Goal: Transaction & Acquisition: Purchase product/service

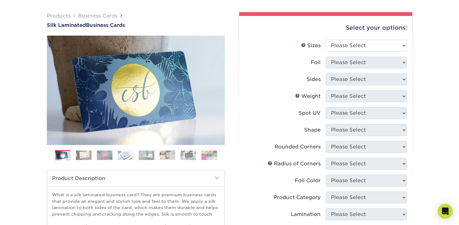
scroll to position [42, 0]
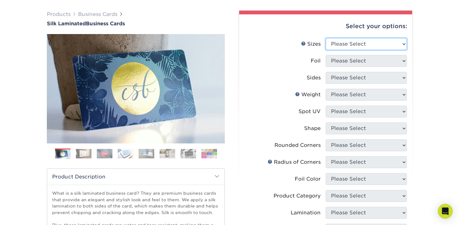
click at [335, 47] on select "Please Select 1.5" x 3.5" - Mini 1.75" x 3.5" - Mini 2" x 2" - Square 2" x 3" -…" at bounding box center [366, 44] width 81 height 12
select select "2.00x3.50"
click at [326, 38] on select "Please Select 1.5" x 3.5" - Mini 1.75" x 3.5" - Mini 2" x 2" - Square 2" x 3" -…" at bounding box center [366, 44] width 81 height 12
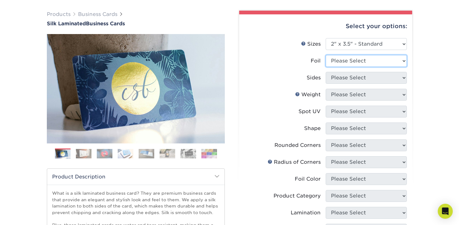
click at [348, 62] on select "Please Select Yes No" at bounding box center [366, 61] width 81 height 12
click at [326, 55] on select "Please Select Yes No" at bounding box center [366, 61] width 81 height 12
click at [348, 63] on select "Please Select Yes No" at bounding box center [366, 61] width 81 height 12
select select "0"
click at [326, 55] on select "Please Select Yes No" at bounding box center [366, 61] width 81 height 12
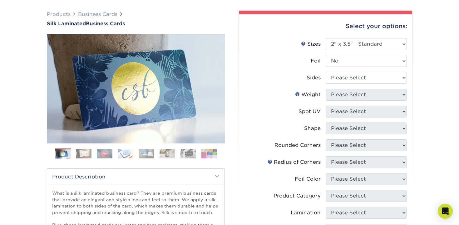
click at [343, 75] on select "Please Select Print Both Sides Print Front Only" at bounding box center [366, 78] width 81 height 12
select select "13abbda7-1d64-4f25-8bb2-c179b224825d"
click at [326, 72] on select "Please Select Print Both Sides Print Front Only" at bounding box center [366, 78] width 81 height 12
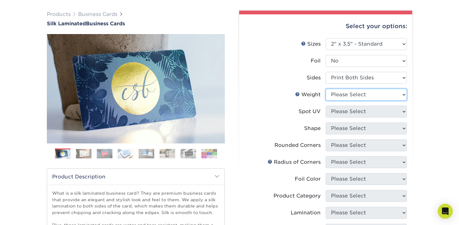
click at [348, 91] on select "Please Select 16PT" at bounding box center [366, 95] width 81 height 12
select select "16PT"
click at [326, 89] on select "Please Select 16PT" at bounding box center [366, 95] width 81 height 12
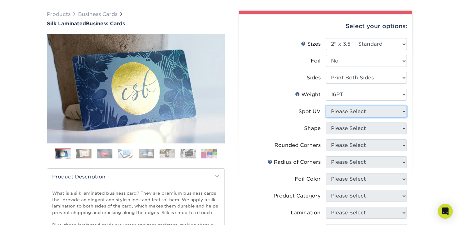
click at [345, 109] on select "Please Select No Spot UV Front and Back (Both Sides) Front Only Back Only" at bounding box center [366, 112] width 81 height 12
select select "1"
click at [326, 106] on select "Please Select No Spot UV Front and Back (Both Sides) Front Only Back Only" at bounding box center [366, 112] width 81 height 12
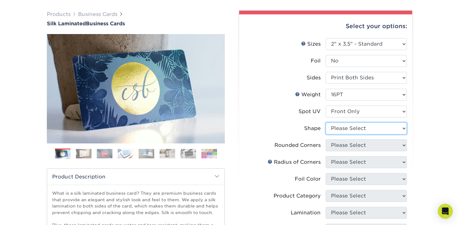
click at [346, 129] on select "Please Select Standard" at bounding box center [366, 128] width 81 height 12
select select "standard"
click at [326, 122] on select "Please Select Standard" at bounding box center [366, 128] width 81 height 12
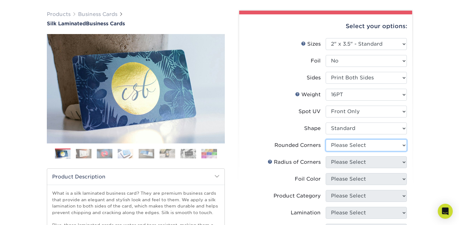
click at [347, 146] on select "Please Select Yes - Round 2 Corners Yes - Round 4 Corners No" at bounding box center [366, 145] width 81 height 12
select select "7672df9e-0e0a-464d-8e1f-920c575e4da3"
click at [326, 139] on select "Please Select Yes - Round 2 Corners Yes - Round 4 Corners No" at bounding box center [366, 145] width 81 height 12
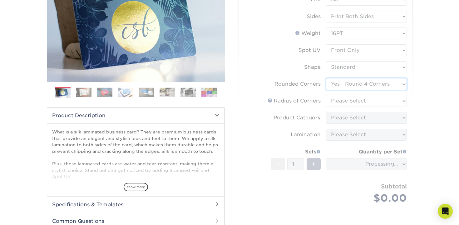
scroll to position [104, 0]
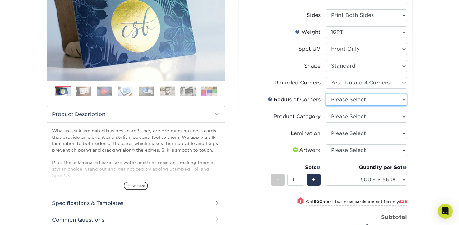
click at [348, 99] on select "Please Select Rounded 1/8" Rounded 1/4"" at bounding box center [366, 100] width 81 height 12
select select "589680c7-ee9a-431b-9d12-d7aeb1386a97"
click at [326, 94] on select "Please Select Rounded 1/8" Rounded 1/4"" at bounding box center [366, 100] width 81 height 12
click at [353, 115] on select "Please Select Business Cards" at bounding box center [366, 117] width 81 height 12
select select "3b5148f1-0588-4f88-a218-97bcfdce65c1"
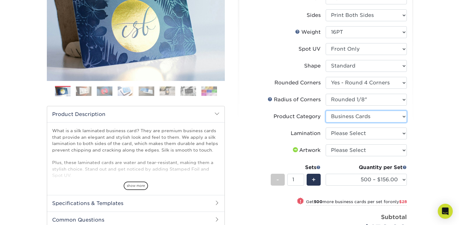
click at [326, 111] on select "Please Select Business Cards" at bounding box center [366, 117] width 81 height 12
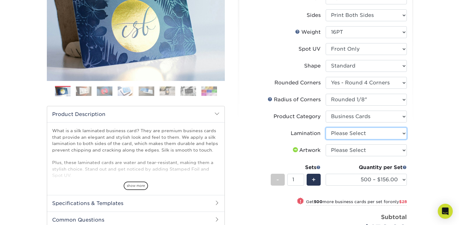
click at [353, 133] on select "Please Select Silk" at bounding box center [366, 133] width 81 height 12
select select "ccacb42f-45f7-42d3-bbd3-7c8421cf37f0"
click at [326, 127] on select "Please Select Silk" at bounding box center [366, 133] width 81 height 12
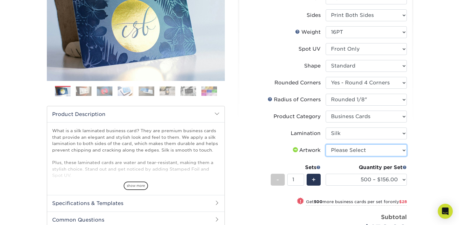
click at [353, 150] on select "Please Select I will upload files I need a design - $100" at bounding box center [366, 150] width 81 height 12
select select "upload"
click at [326, 144] on select "Please Select I will upload files I need a design - $100" at bounding box center [366, 150] width 81 height 12
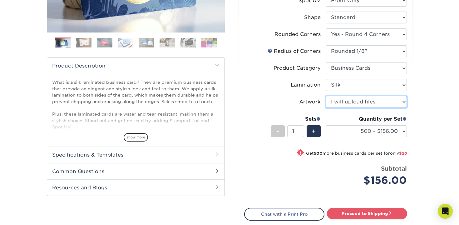
scroll to position [156, 0]
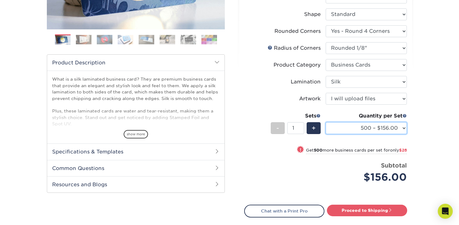
click at [374, 130] on select "500 – $156.00 1000 – $184.00 2500 – $447.00 5000 – $754.00 10000 – $1375.00" at bounding box center [366, 128] width 81 height 12
select select "1000 – $184.00"
click at [326, 122] on select "500 – $156.00 1000 – $184.00 2500 – $447.00 5000 – $754.00 10000 – $1375.00" at bounding box center [366, 128] width 81 height 12
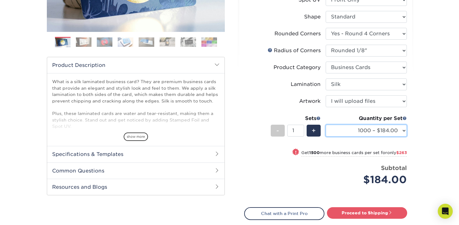
scroll to position [151, 0]
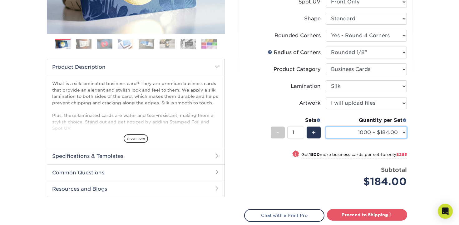
click at [360, 131] on select "500 – $156.00 1000 – $184.00 2500 – $447.00 5000 – $754.00 10000 – $1375.00" at bounding box center [366, 132] width 81 height 12
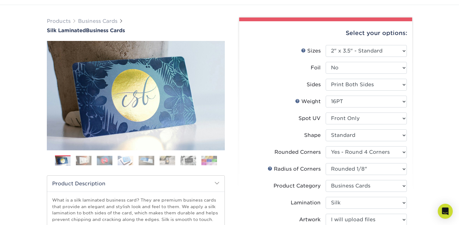
scroll to position [0, 0]
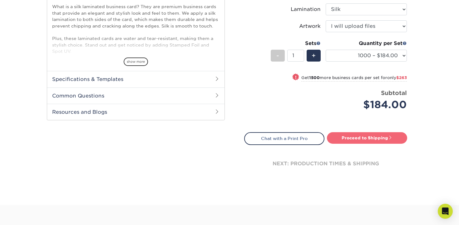
click at [348, 141] on link "Proceed to Shipping" at bounding box center [367, 137] width 80 height 11
type input "Set 1"
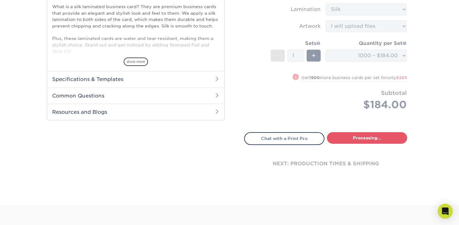
select select "f93d2303-d8d7-4e31-bd17-5b5ce6b76567"
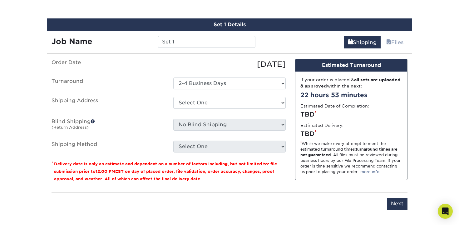
scroll to position [377, 0]
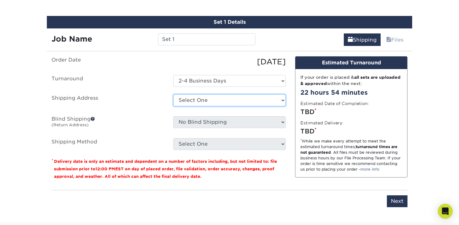
click at [206, 99] on select "Select One + Add New Address - Login" at bounding box center [229, 100] width 112 height 12
select select "newaddress"
click at [173, 94] on select "Select One + Add New Address - Login" at bounding box center [229, 100] width 112 height 12
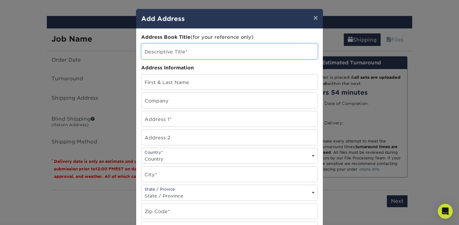
click at [188, 53] on input "text" at bounding box center [229, 51] width 176 height 15
type input "BUsiness cards"
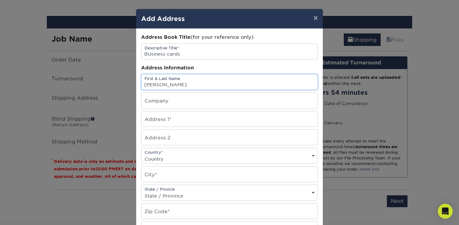
type input "[PERSON_NAME]"
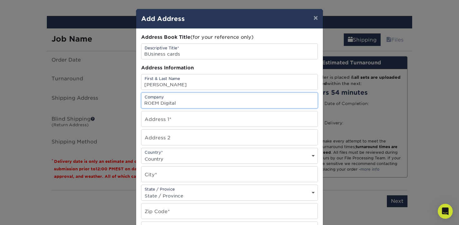
type input "ROEM Digital"
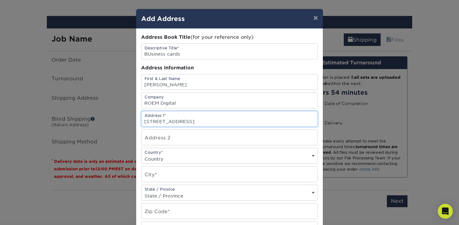
type input "[STREET_ADDRESS]"
click at [164, 161] on select "Country [GEOGRAPHIC_DATA] [GEOGRAPHIC_DATA] ----------------------------- [GEOG…" at bounding box center [229, 158] width 176 height 9
click at [141, 154] on select "Country [GEOGRAPHIC_DATA] [GEOGRAPHIC_DATA] ----------------------------- [GEOG…" at bounding box center [229, 158] width 176 height 9
click at [164, 161] on select "Country [GEOGRAPHIC_DATA] [GEOGRAPHIC_DATA] ----------------------------- [GEOG…" at bounding box center [229, 158] width 176 height 9
select select "US"
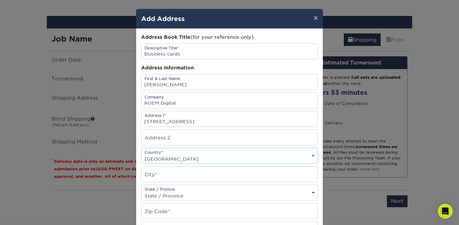
click at [141, 154] on select "Country [GEOGRAPHIC_DATA] [GEOGRAPHIC_DATA] ----------------------------- [GEOG…" at bounding box center [229, 158] width 176 height 9
click at [165, 176] on input "text" at bounding box center [229, 173] width 176 height 15
type input "[PERSON_NAME]"
select select "FL"
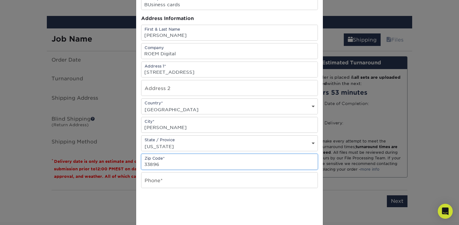
scroll to position [87, 0]
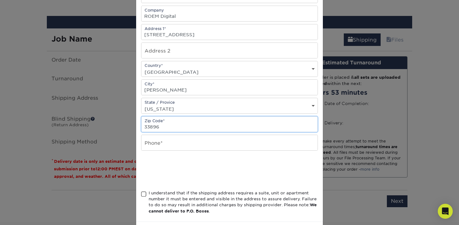
type input "33896"
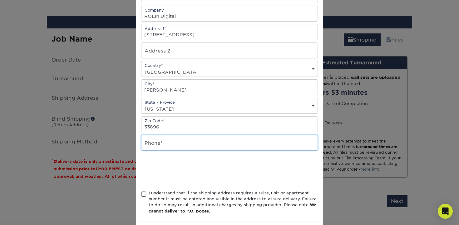
click at [174, 143] on input "text" at bounding box center [229, 142] width 176 height 15
type input "6082825647"
click at [159, 190] on div "I understand that if the shipping address requires a suite, unit or apartment n…" at bounding box center [233, 202] width 169 height 24
click at [0, 0] on input "I understand that if the shipping address requires a suite, unit or apartment n…" at bounding box center [0, 0] width 0 height 0
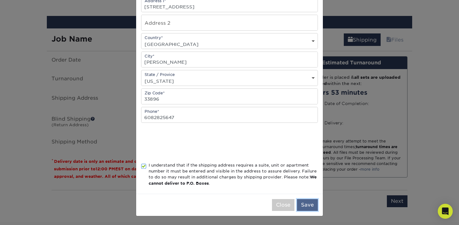
click at [312, 203] on button "Save" at bounding box center [307, 205] width 21 height 12
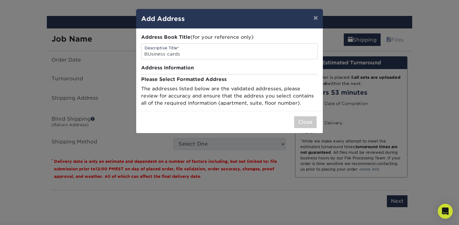
scroll to position [0, 0]
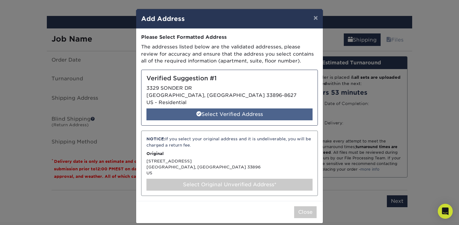
click at [243, 113] on div "Select Verified Address" at bounding box center [229, 114] width 166 height 12
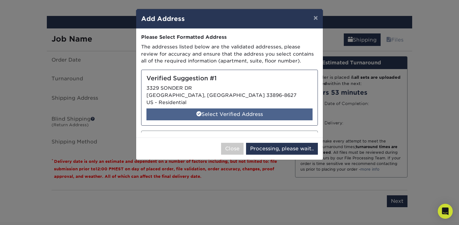
select select "286346"
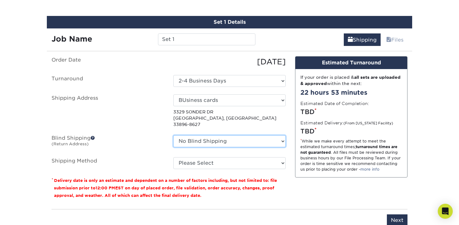
click at [195, 136] on select "No Blind Shipping + Add New Address" at bounding box center [229, 141] width 112 height 12
click at [173, 135] on select "No Blind Shipping + Add New Address" at bounding box center [229, 141] width 112 height 12
click at [94, 136] on span at bounding box center [93, 138] width 4 height 4
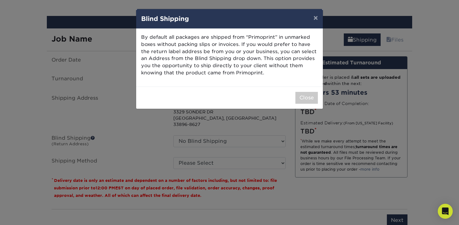
click at [94, 131] on div "× Blind Shipping By default all packages are shipped from “Primoprint” in unmar…" at bounding box center [229, 112] width 459 height 225
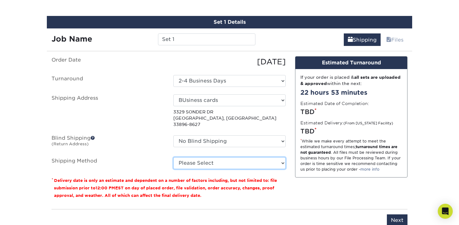
click at [208, 157] on select "Please Select Ground Shipping (+$8.96) 3 Day Shipping Service (+$20.06) 2 Day A…" at bounding box center [229, 163] width 112 height 12
select select "03"
click at [173, 157] on select "Please Select Ground Shipping (+$8.96) 3 Day Shipping Service (+$20.06) 2 Day A…" at bounding box center [229, 163] width 112 height 12
click at [212, 159] on select "Please Select Ground Shipping (+$8.96) 3 Day Shipping Service (+$20.06) 2 Day A…" at bounding box center [229, 163] width 112 height 12
click at [173, 157] on select "Please Select Ground Shipping (+$8.96) 3 Day Shipping Service (+$20.06) 2 Day A…" at bounding box center [229, 163] width 112 height 12
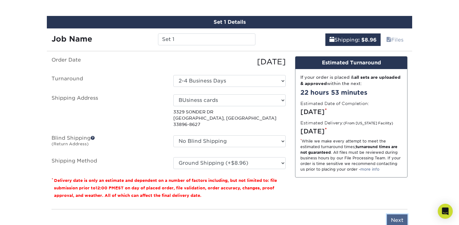
click at [393, 214] on input "Next" at bounding box center [397, 220] width 21 height 12
